Goal: Find specific page/section: Find specific page/section

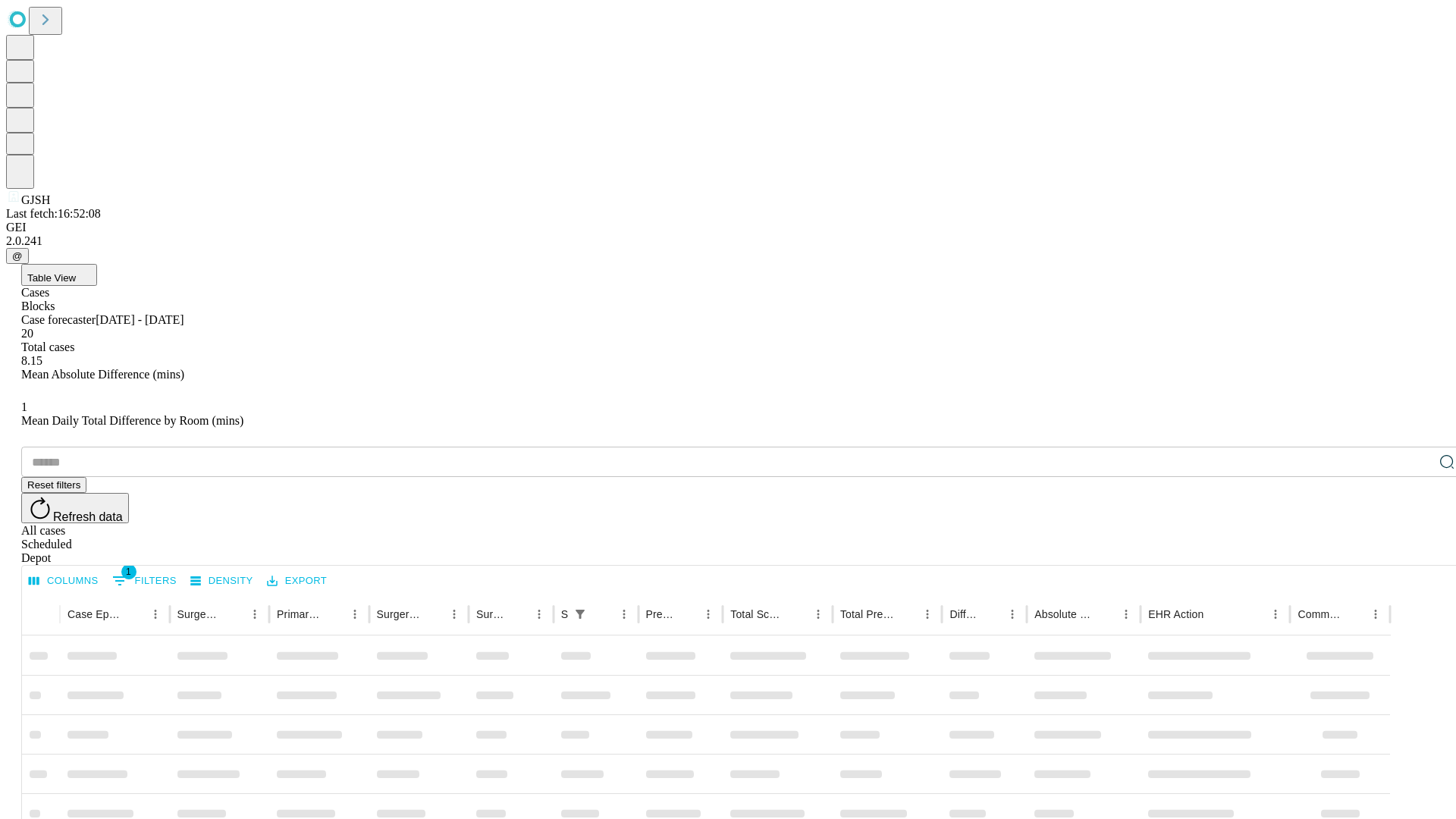
click at [1417, 551] on div "Depot" at bounding box center [744, 558] width 1444 height 14
